Goal: Transaction & Acquisition: Purchase product/service

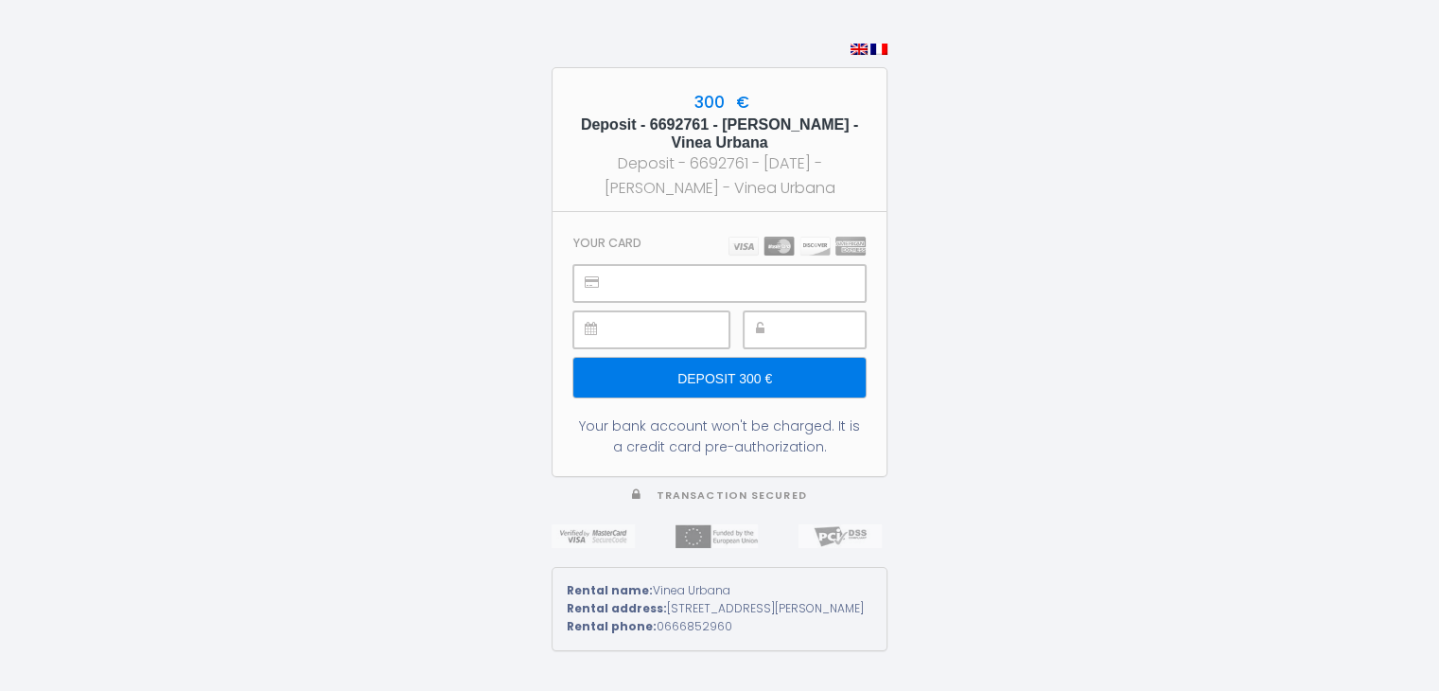
drag, startPoint x: 590, startPoint y: 123, endPoint x: 749, endPoint y: 146, distance: 160.5
click at [749, 146] on h5 "Deposit - 6692761 - [PERSON_NAME] - Vinea Urbana" at bounding box center [719, 133] width 300 height 36
drag, startPoint x: 633, startPoint y: 423, endPoint x: 829, endPoint y: 459, distance: 199.1
click at [829, 459] on section "Your card Deposit 300 € Your bank account won't be charged. It is a credit card…" at bounding box center [719, 344] width 334 height 264
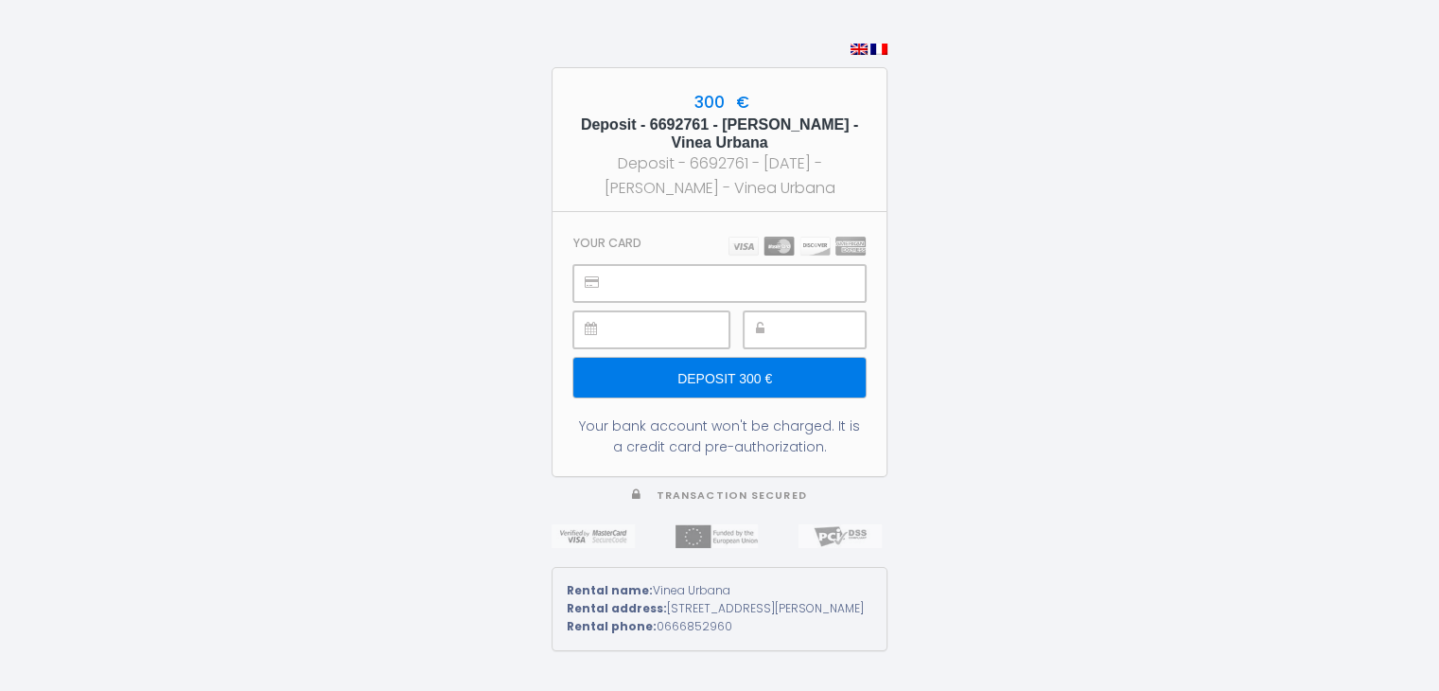
click at [829, 459] on section "Your card Deposit 300 € Your bank account won't be charged. It is a credit card…" at bounding box center [719, 344] width 334 height 264
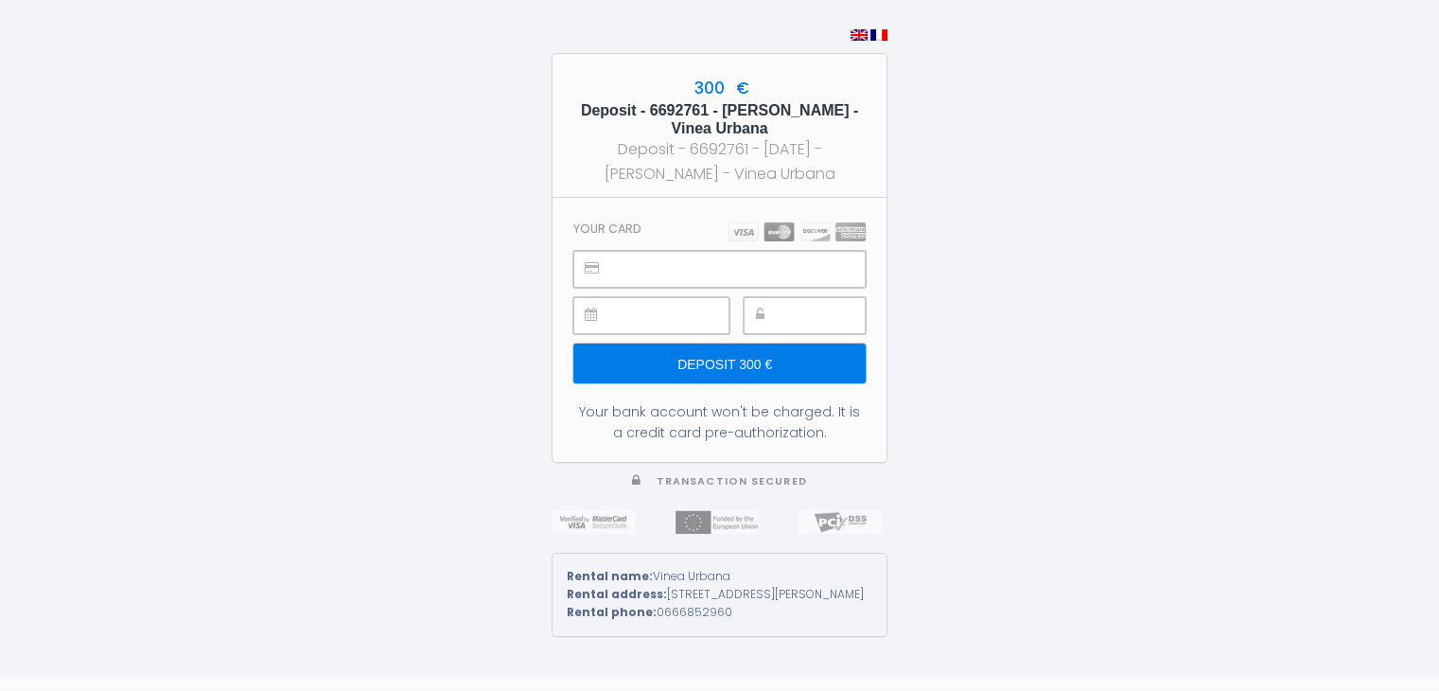
scroll to position [9, 0]
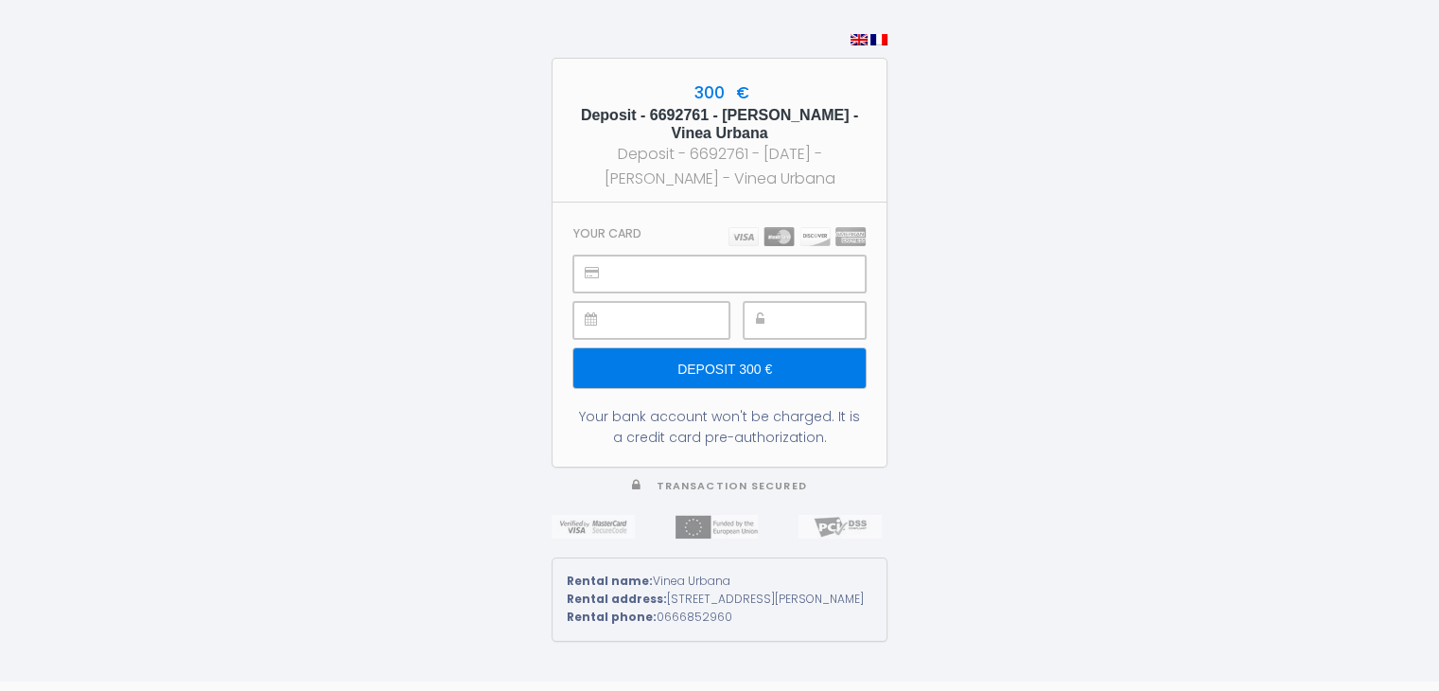
click at [1146, 265] on div "300 € Deposit - 6692761 - [PERSON_NAME] - Vinea Urbana Deposit - 6692761 - [DAT…" at bounding box center [719, 336] width 1439 height 691
click at [773, 380] on input "Deposit 300 €" at bounding box center [719, 368] width 292 height 40
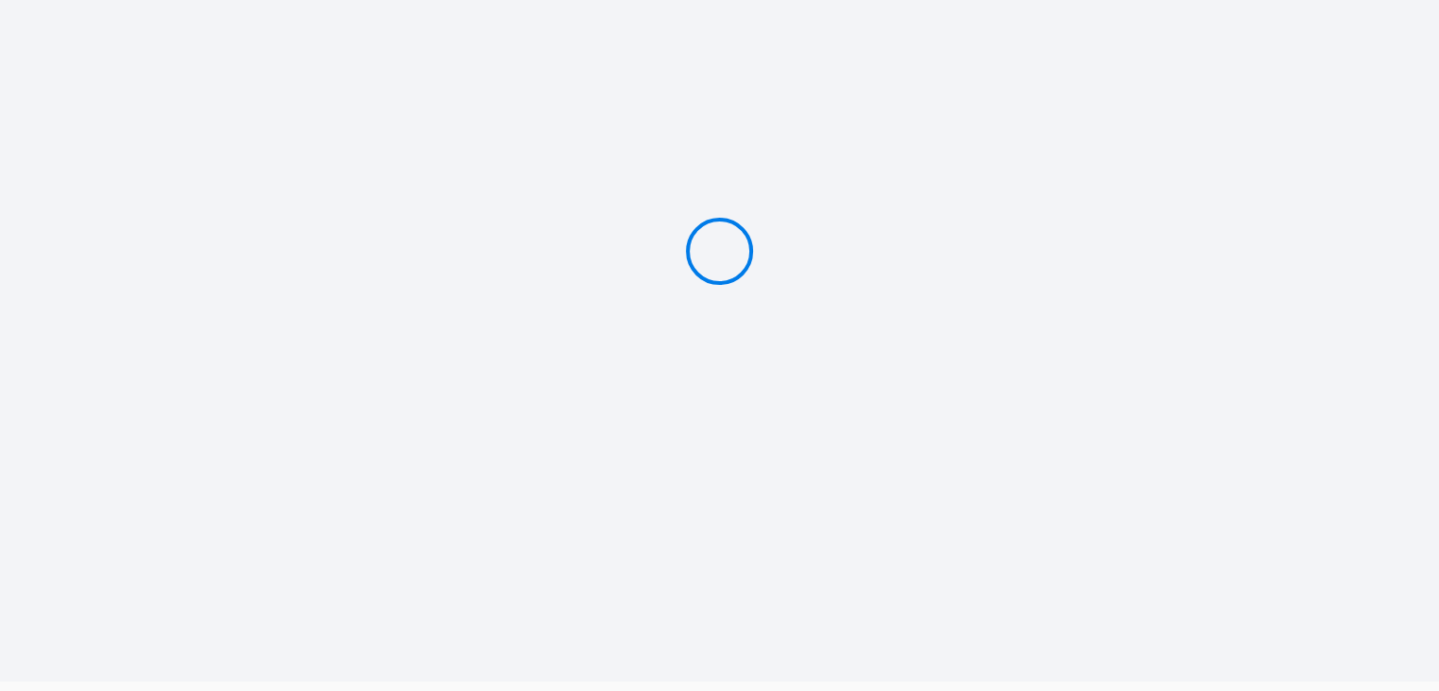
scroll to position [0, 0]
type input "Deposit 300 €"
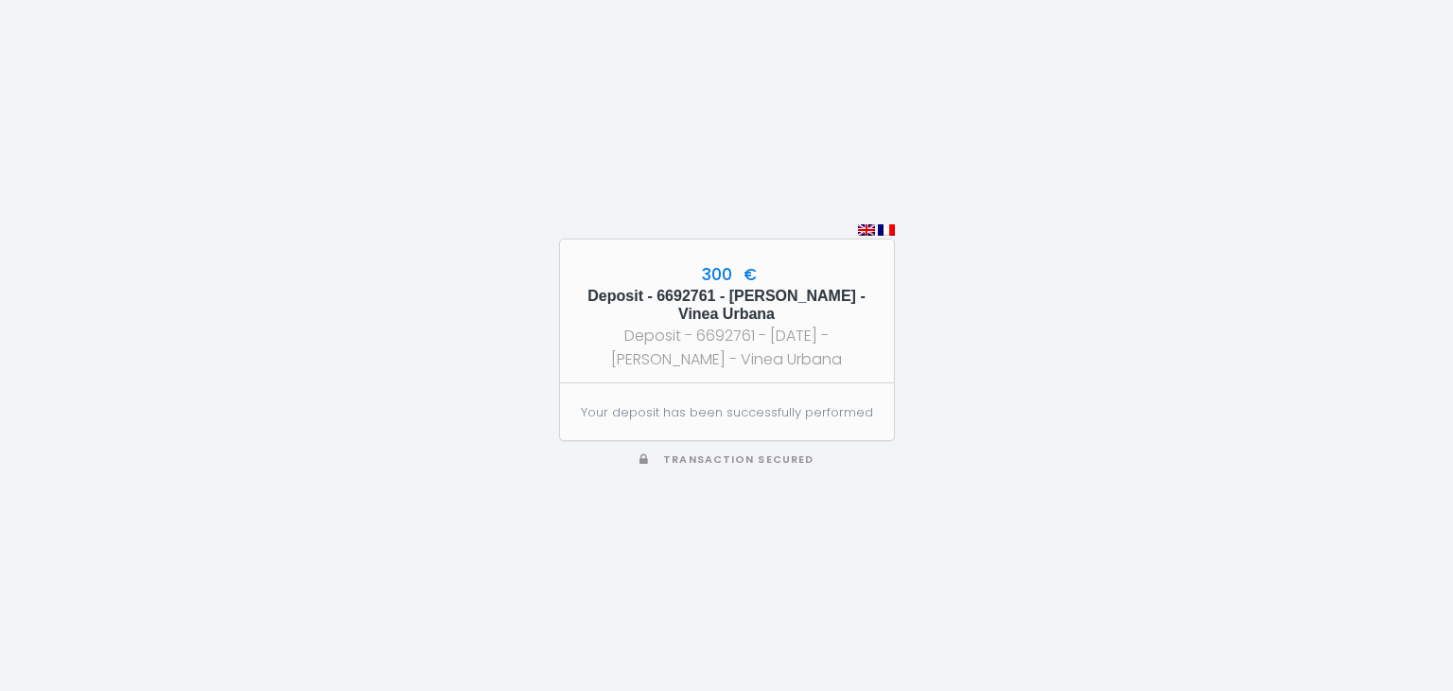
click at [1029, 358] on div "300 € Deposit - 6692761 - [PERSON_NAME] - Vinea Urbana Deposit - 6692761 - [DAT…" at bounding box center [726, 345] width 1453 height 691
